Goal: Task Accomplishment & Management: Use online tool/utility

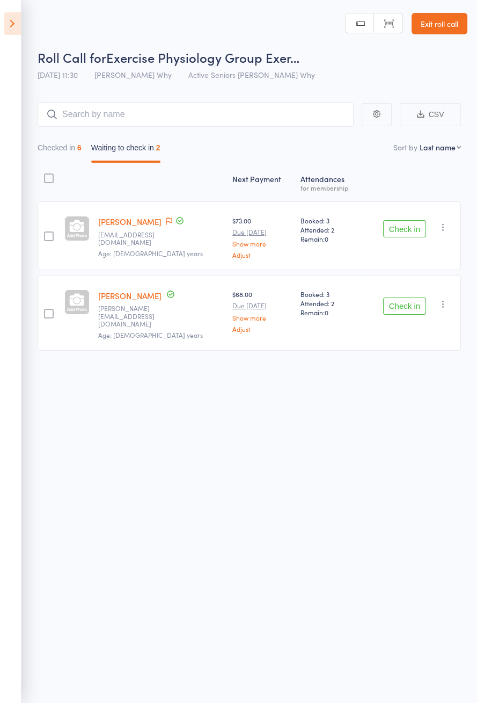
click at [444, 26] on link "Exit roll call" at bounding box center [440, 23] width 56 height 21
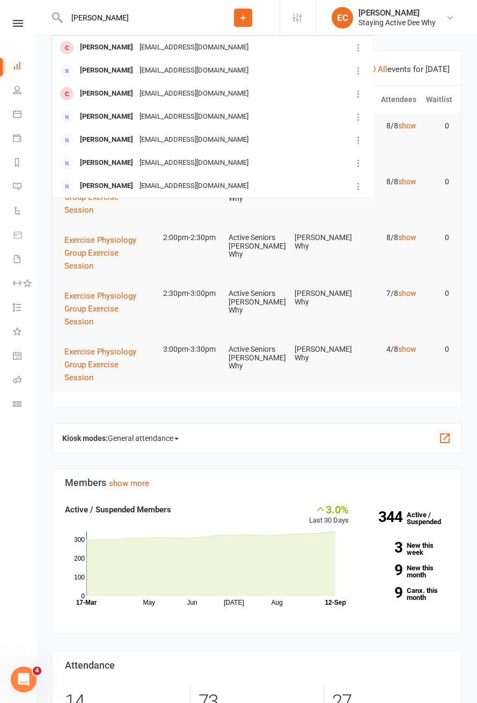
type input "[PERSON_NAME]"
click at [269, 55] on div "[PERSON_NAME] [EMAIL_ADDRESS][DOMAIN_NAME]" at bounding box center [202, 48] width 299 height 22
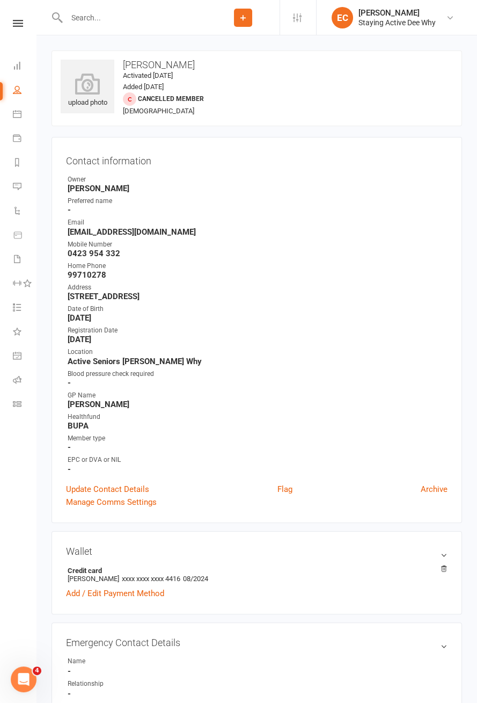
click at [14, 23] on icon at bounding box center [18, 23] width 10 height 7
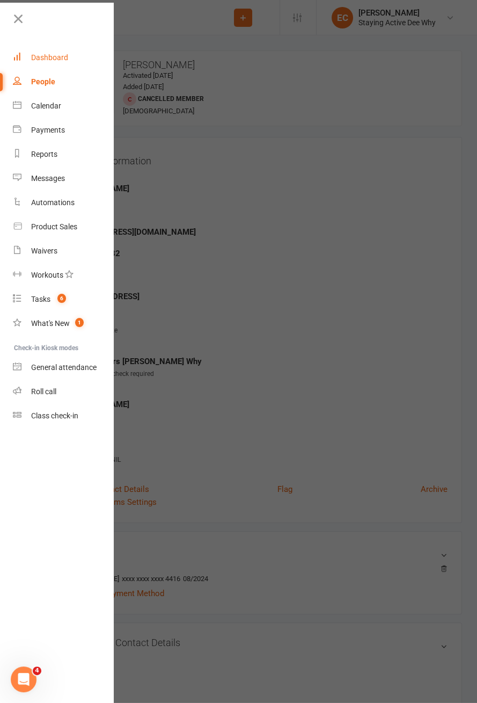
click at [64, 64] on link "Dashboard" at bounding box center [63, 58] width 101 height 24
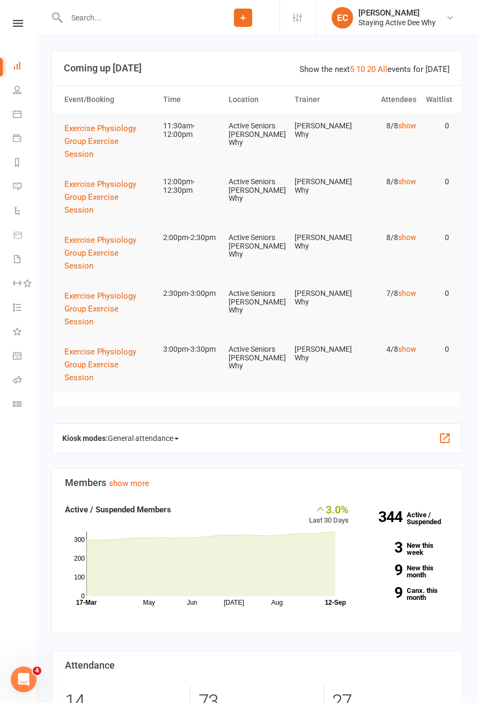
click at [166, 440] on span "General attendance" at bounding box center [143, 438] width 71 height 17
click at [201, 501] on link "Roll call" at bounding box center [165, 499] width 115 height 21
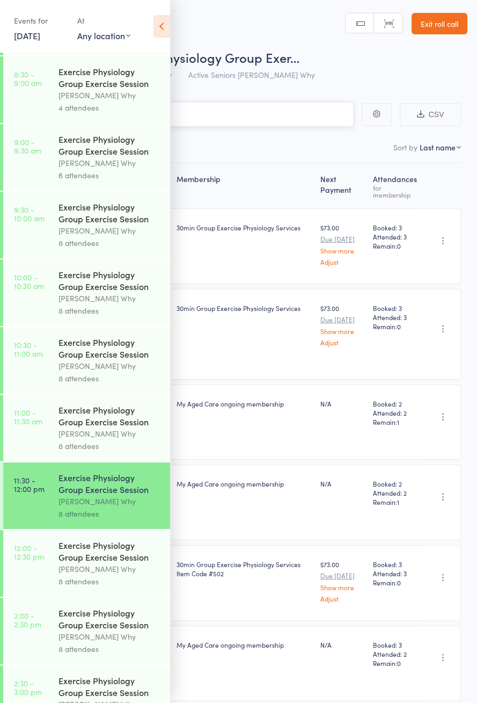
scroll to position [517, 0]
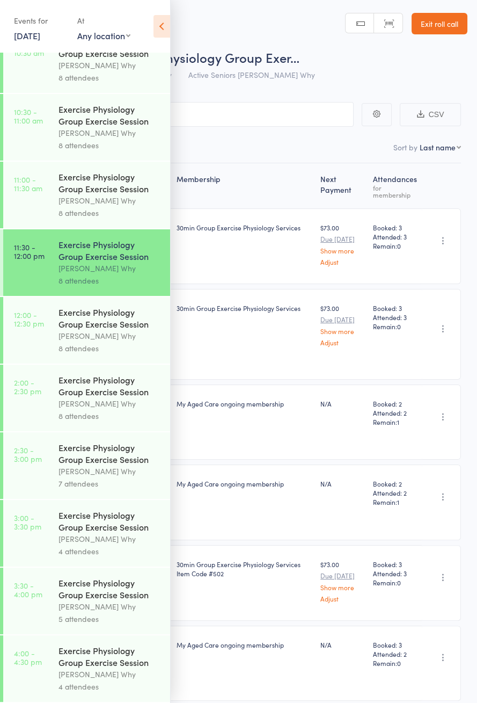
click at [119, 330] on div "[PERSON_NAME] Why" at bounding box center [110, 336] width 103 height 12
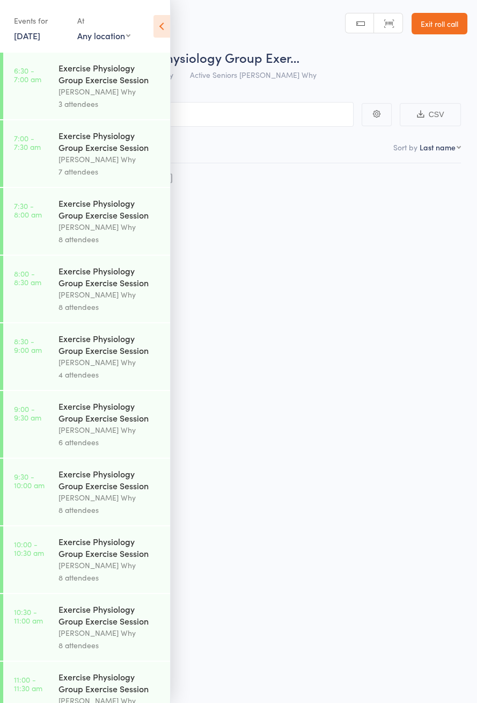
click at [165, 27] on icon at bounding box center [162, 26] width 17 height 23
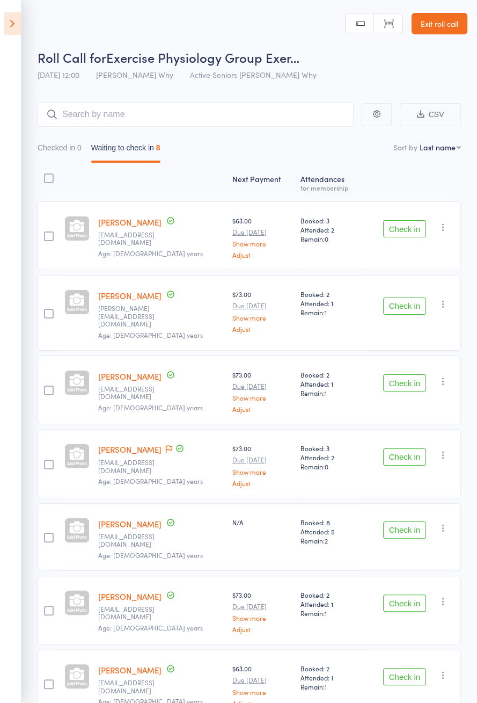
click at [411, 231] on button "Check in" at bounding box center [404, 228] width 43 height 17
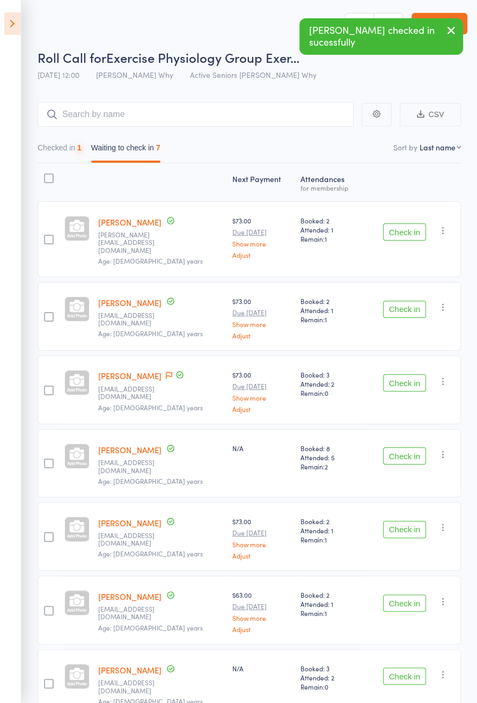
click at [409, 231] on button "Check in" at bounding box center [404, 231] width 43 height 17
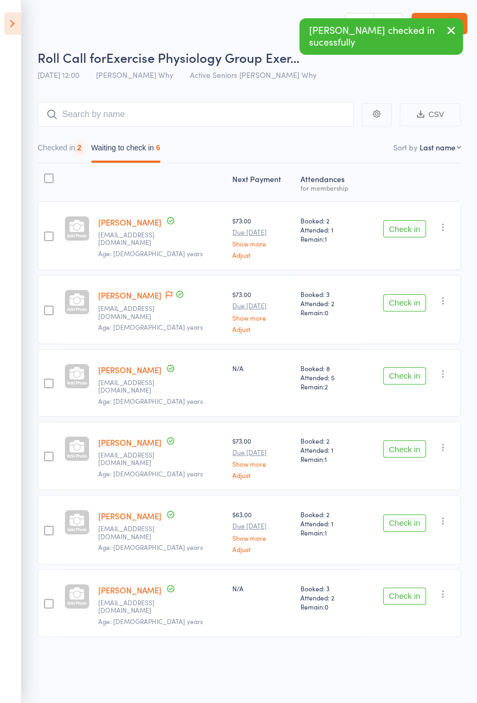
click at [412, 231] on button "Check in" at bounding box center [404, 228] width 43 height 17
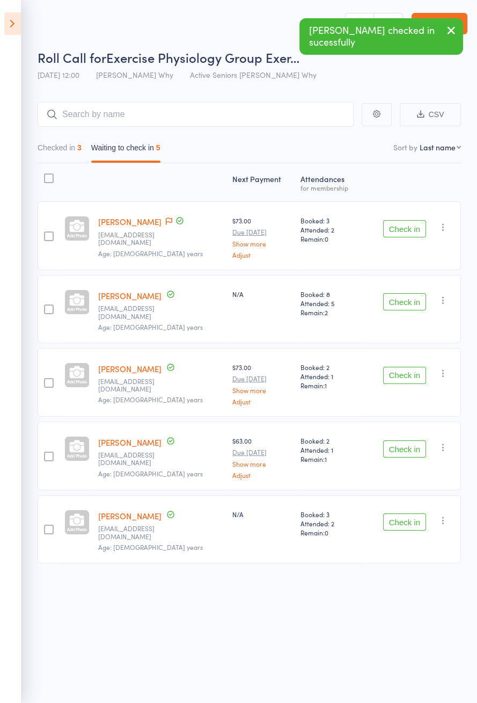
click at [411, 230] on button "Check in" at bounding box center [404, 228] width 43 height 17
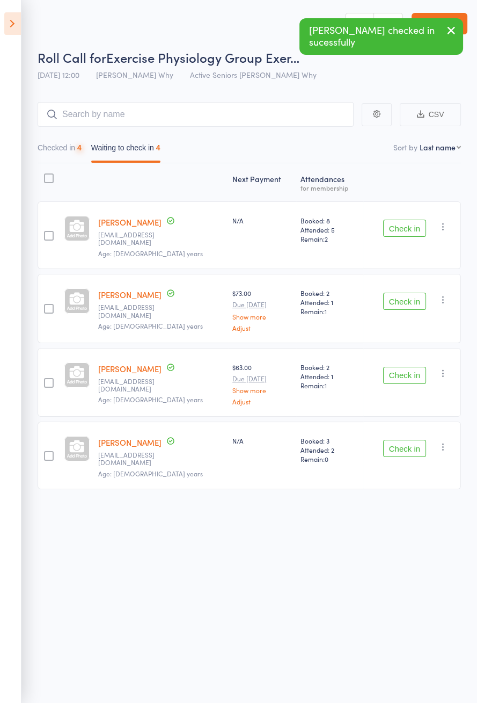
click at [411, 230] on button "Check in" at bounding box center [404, 228] width 43 height 17
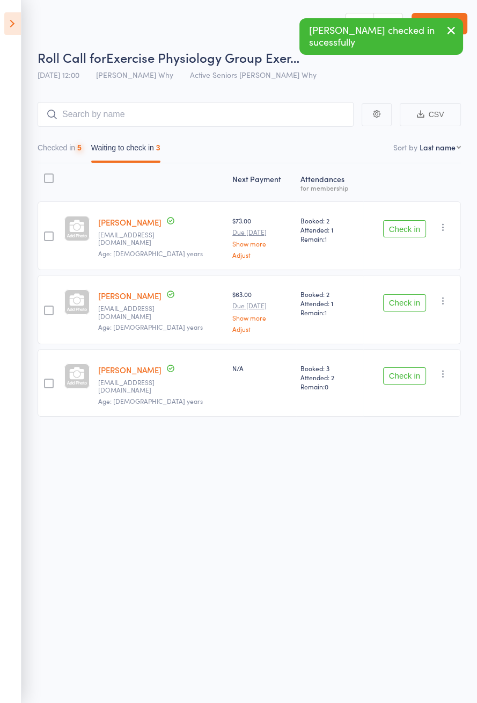
click at [411, 230] on button "Check in" at bounding box center [404, 228] width 43 height 17
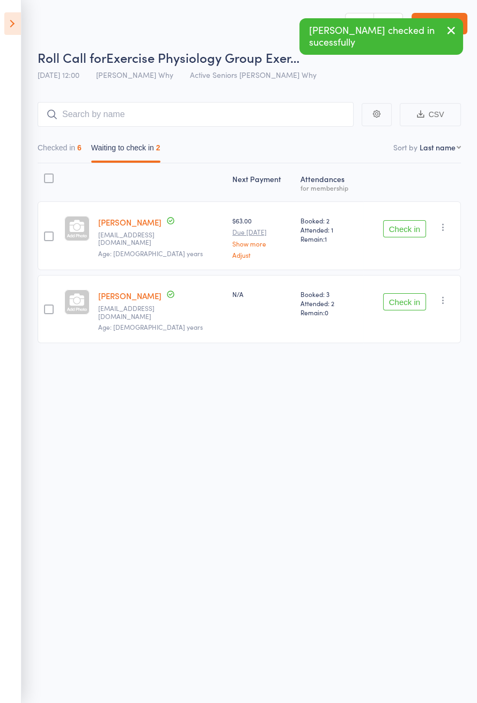
click at [406, 230] on button "Check in" at bounding box center [404, 228] width 43 height 17
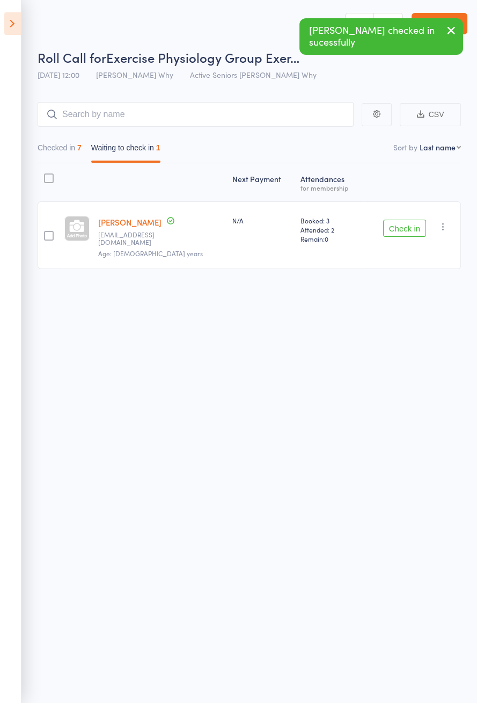
click at [401, 230] on button "Check in" at bounding box center [404, 228] width 43 height 17
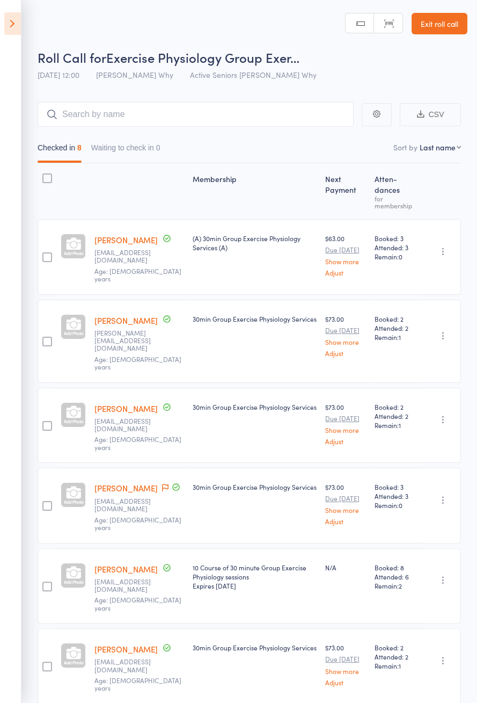
scroll to position [82, 0]
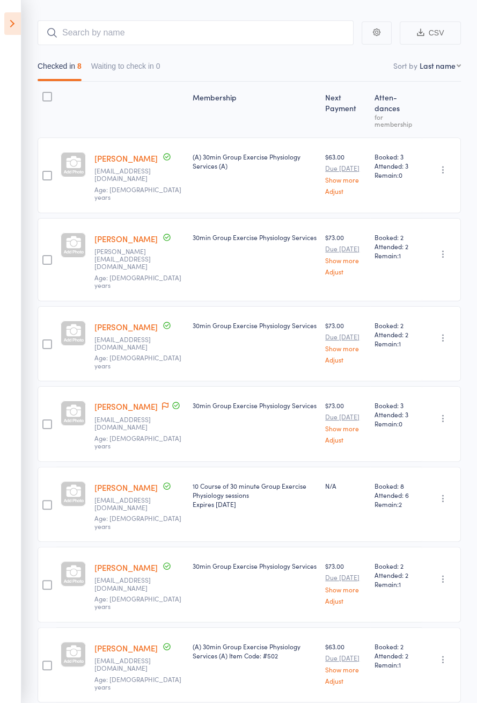
click at [171, 401] on span at bounding box center [176, 407] width 10 height 12
click at [162, 402] on icon at bounding box center [165, 406] width 6 height 8
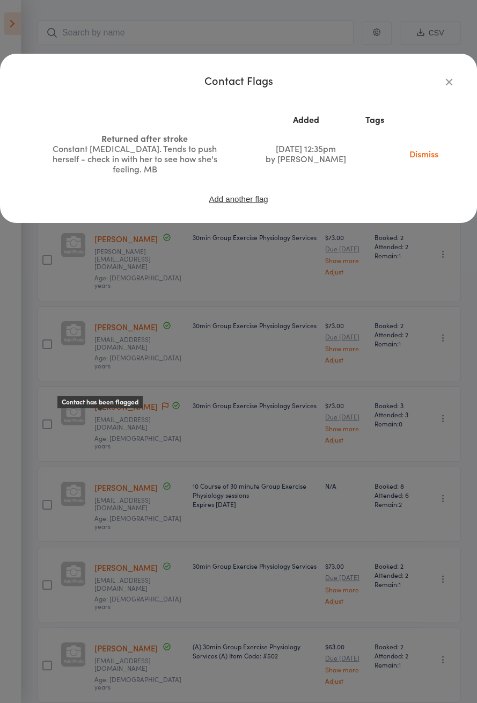
click at [446, 85] on icon "button" at bounding box center [449, 82] width 12 height 12
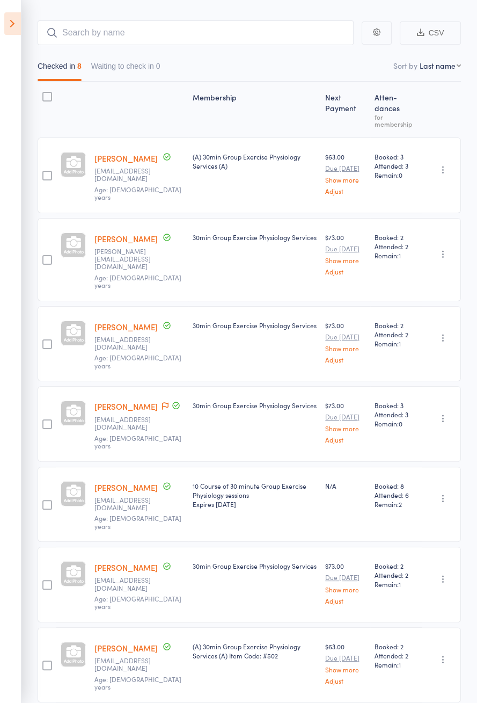
click at [19, 31] on icon at bounding box center [12, 23] width 17 height 23
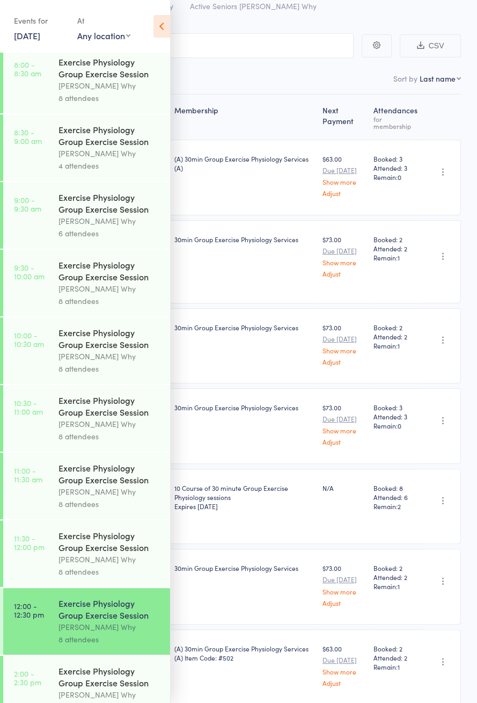
scroll to position [467, 0]
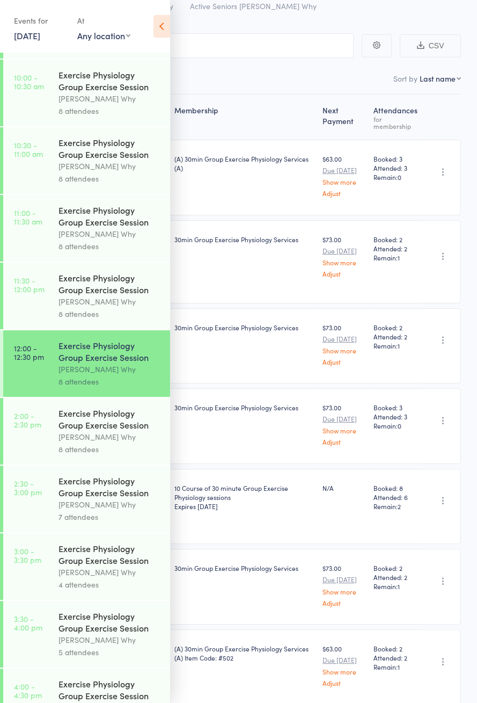
click at [118, 566] on div "Exercise Physiology Group Exercise Session" at bounding box center [110, 554] width 103 height 24
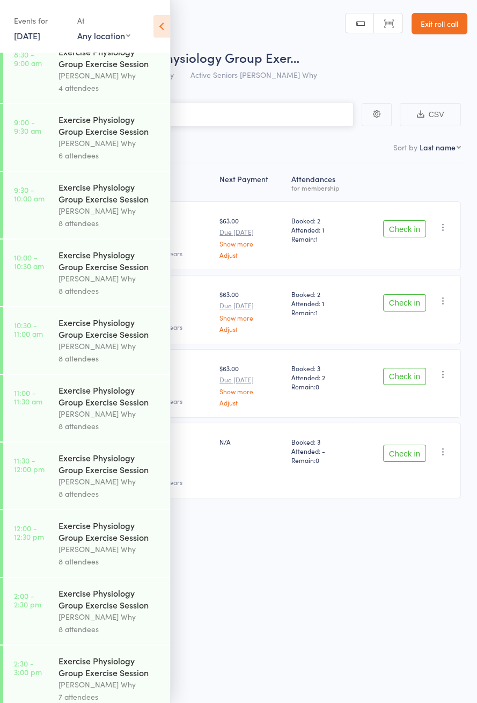
scroll to position [467, 0]
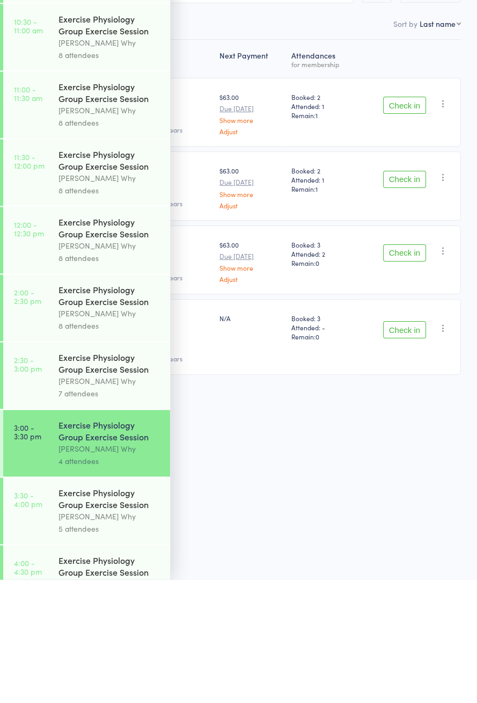
click at [109, 375] on div "[PERSON_NAME] Why" at bounding box center [110, 369] width 103 height 12
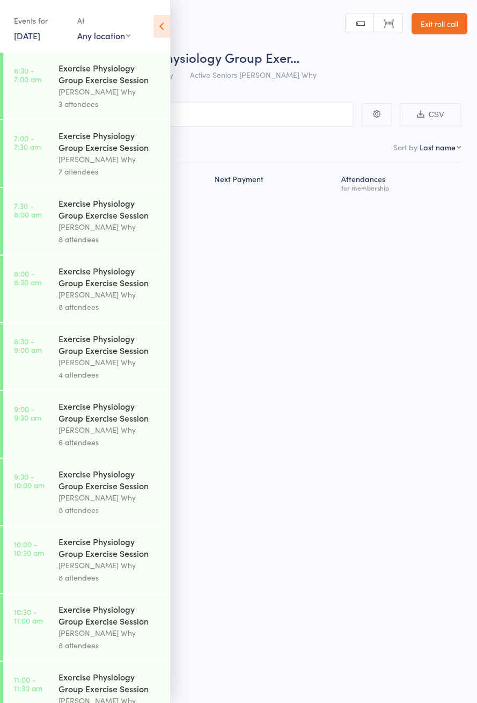
click at [165, 32] on icon at bounding box center [162, 26] width 17 height 23
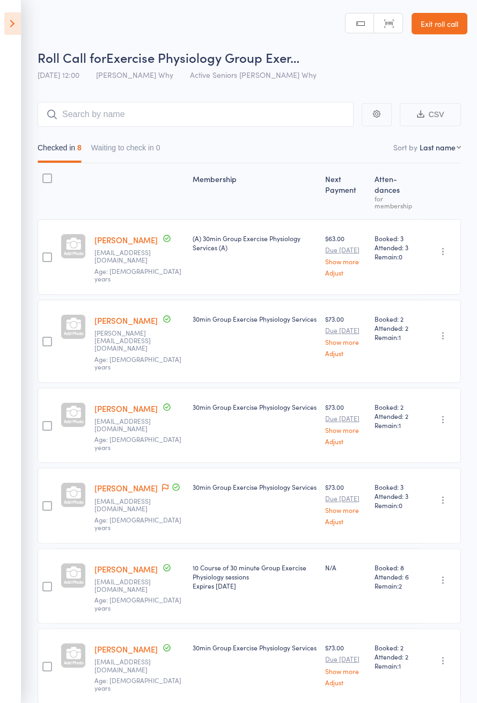
click at [13, 23] on icon at bounding box center [12, 23] width 17 height 23
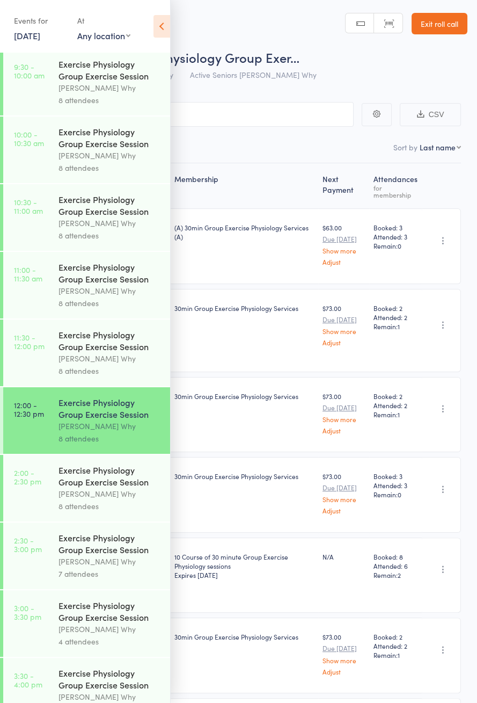
scroll to position [467, 0]
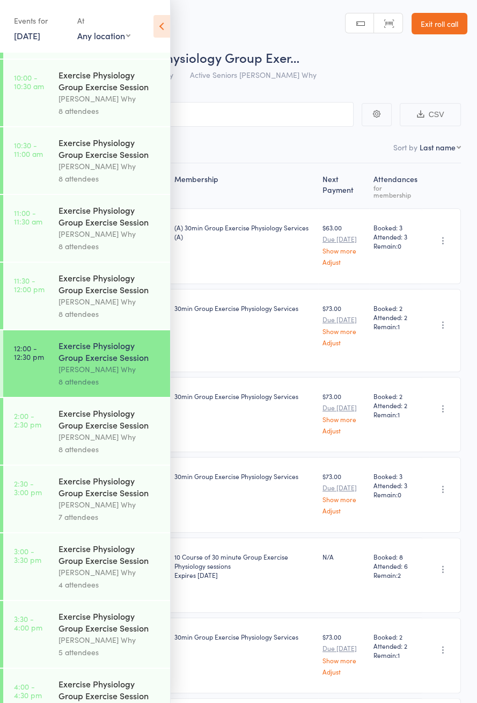
click at [103, 443] on div "[PERSON_NAME] Why" at bounding box center [110, 437] width 103 height 12
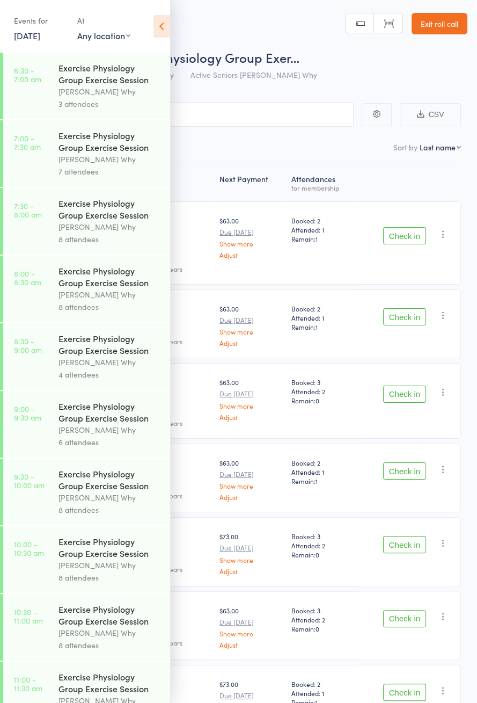
click at [169, 35] on icon at bounding box center [162, 26] width 17 height 23
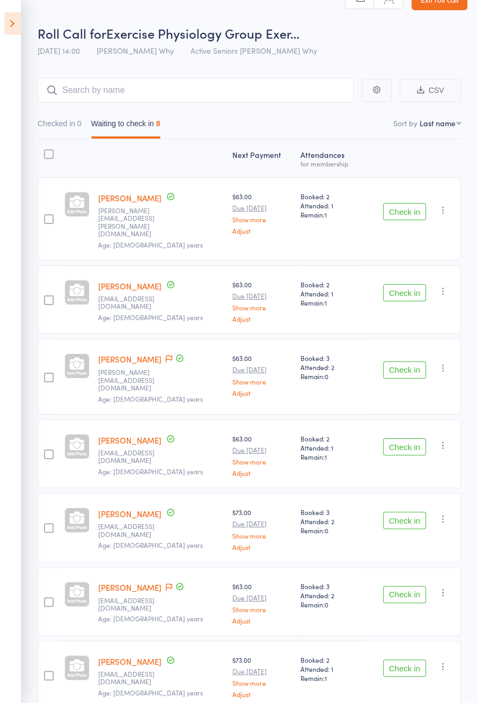
scroll to position [75, 0]
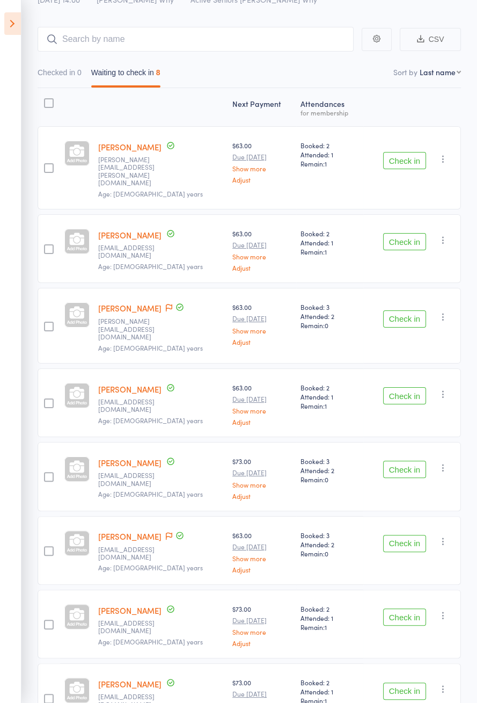
click at [172, 532] on icon at bounding box center [169, 536] width 6 height 8
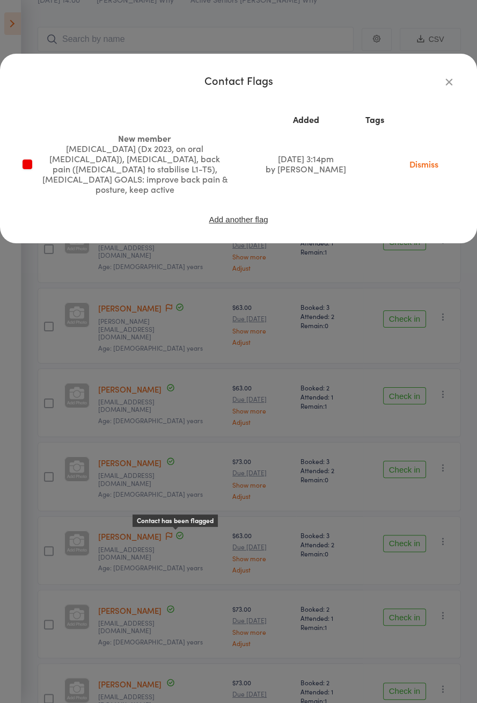
click at [454, 79] on icon "button" at bounding box center [449, 82] width 12 height 12
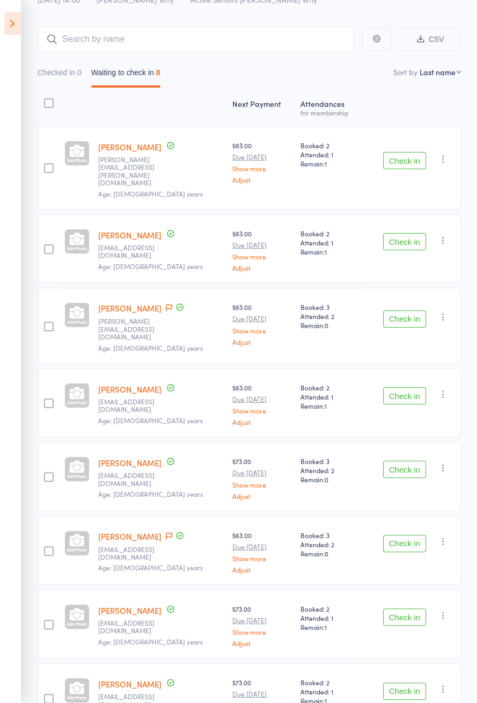
scroll to position [0, 0]
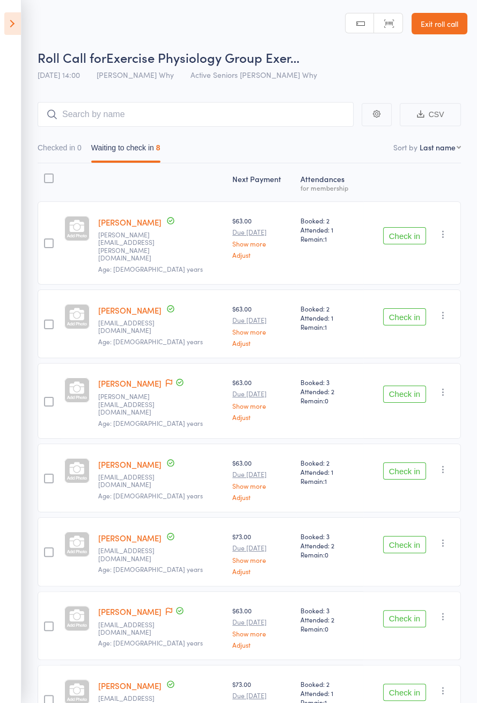
click at [27, 34] on header "Roll Call for Exercise Physiology Group Exer… 12 Sep 14:00 Dee Why Active Senio…" at bounding box center [238, 43] width 477 height 86
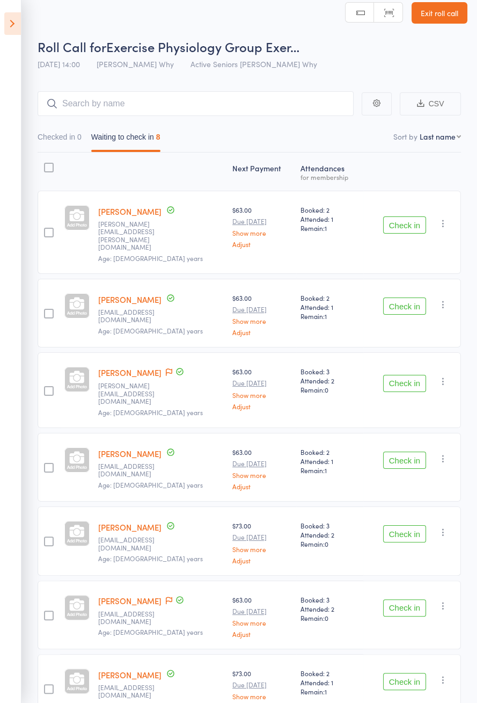
scroll to position [11, 0]
click at [11, 31] on icon at bounding box center [12, 23] width 17 height 23
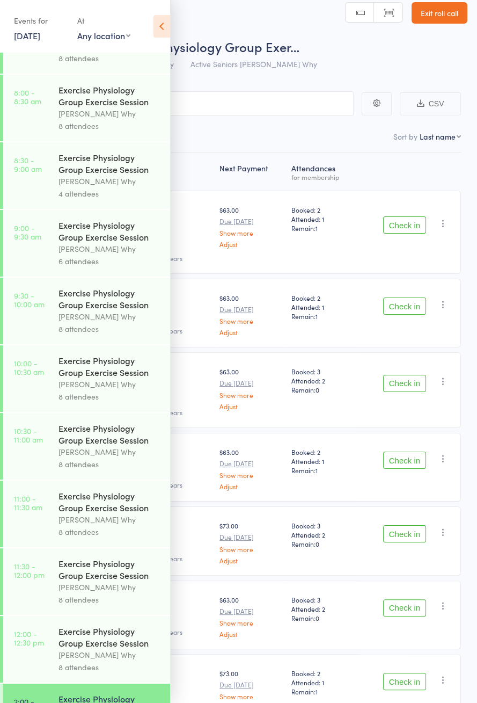
scroll to position [467, 0]
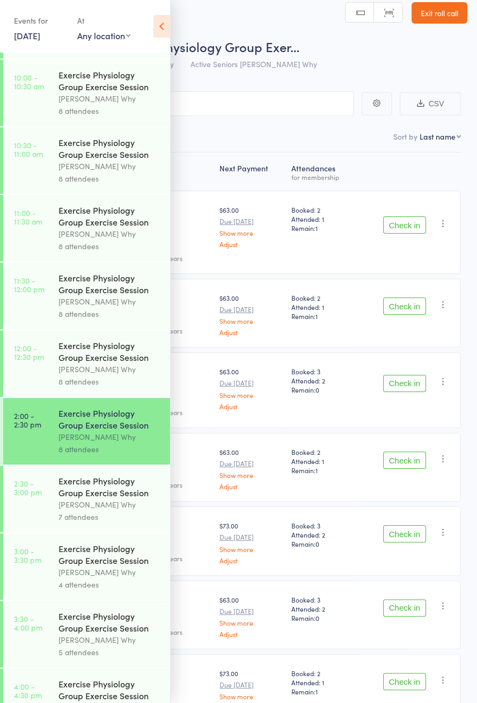
click at [84, 363] on div "Exercise Physiology Group Exercise Session" at bounding box center [110, 351] width 103 height 24
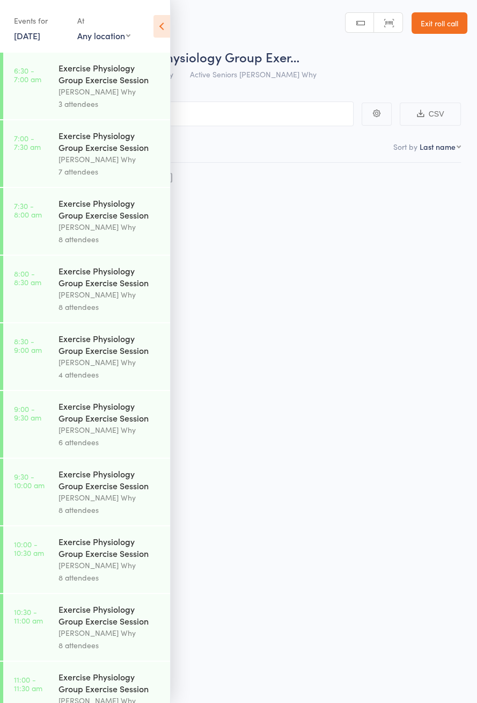
click at [158, 27] on icon at bounding box center [162, 26] width 17 height 23
